Goal: Task Accomplishment & Management: Use online tool/utility

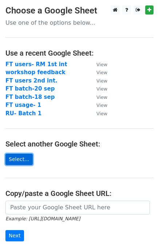
click at [22, 159] on link "Select..." at bounding box center [18, 159] width 27 height 11
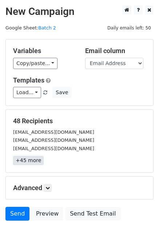
click at [29, 158] on link "+45 more" at bounding box center [28, 160] width 31 height 9
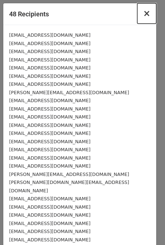
click at [143, 13] on span "×" at bounding box center [146, 13] width 7 height 10
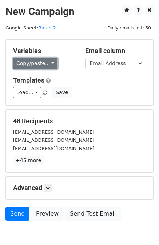
click at [20, 67] on link "Copy/paste..." at bounding box center [35, 63] width 44 height 11
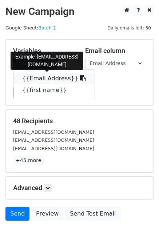
click at [22, 76] on link "{{Email Address}}" at bounding box center [53, 79] width 81 height 12
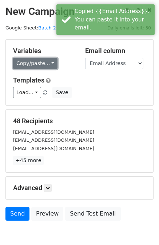
click at [27, 63] on link "Copy/paste..." at bounding box center [35, 63] width 44 height 11
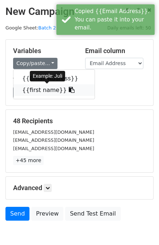
click at [20, 91] on link "{{first name}}" at bounding box center [53, 90] width 81 height 12
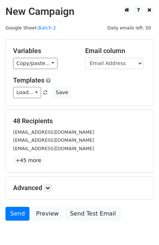
scroll to position [29, 0]
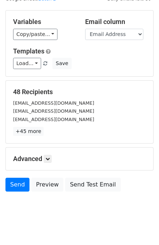
click at [103, 117] on div "imyouvik@gmail.com" at bounding box center [80, 119] width 144 height 8
click at [48, 158] on icon at bounding box center [48, 159] width 4 height 4
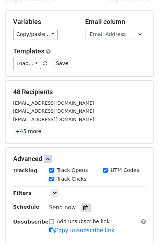
click at [83, 208] on icon at bounding box center [85, 207] width 5 height 5
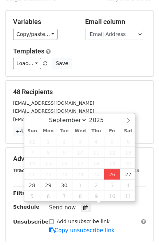
type input "2025-09-26 14:17"
type input "02"
type input "17"
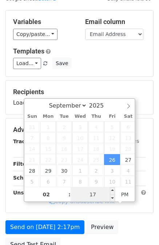
click at [95, 194] on input "17" at bounding box center [93, 194] width 44 height 15
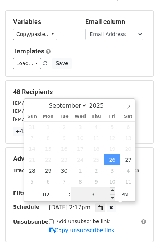
type input "30"
type input "2025-09-26 14:30"
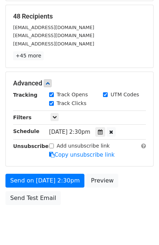
scroll to position [125, 0]
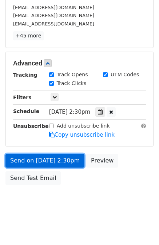
click at [41, 162] on link "Send on Sep 26 at 2:30pm" at bounding box center [44, 161] width 79 height 14
